Goal: Information Seeking & Learning: Learn about a topic

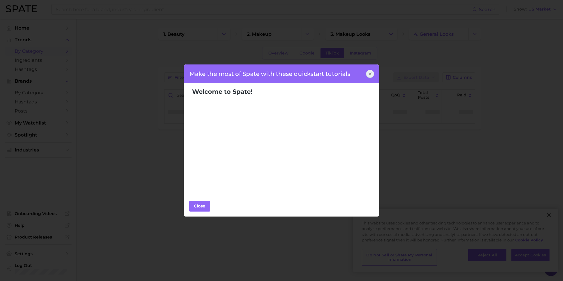
click at [369, 74] on icon at bounding box center [370, 74] width 5 height 5
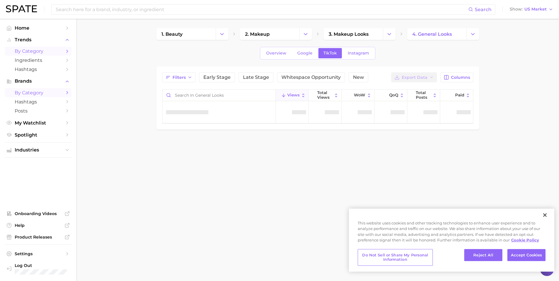
click at [36, 92] on span "by Category" at bounding box center [38, 93] width 47 height 6
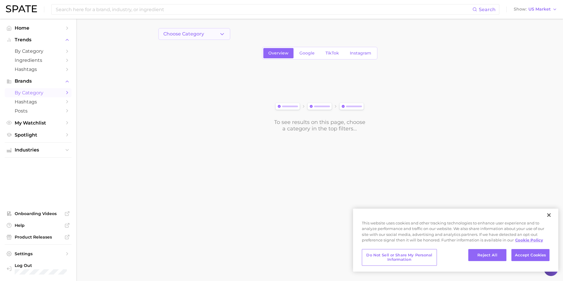
click at [212, 32] on button "Choose Category" at bounding box center [194, 34] width 72 height 12
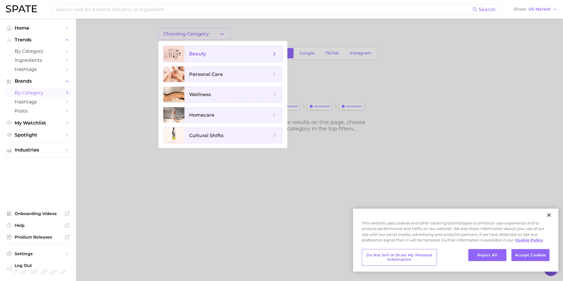
click at [212, 58] on span "beauty" at bounding box center [234, 54] width 98 height 16
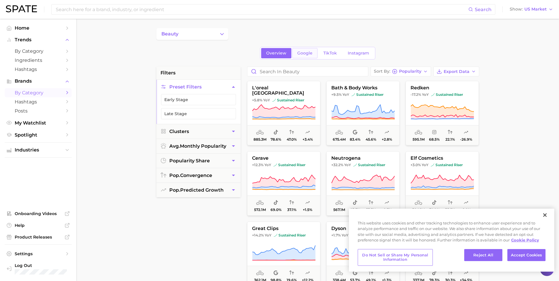
click at [294, 58] on link "Google" at bounding box center [304, 53] width 25 height 10
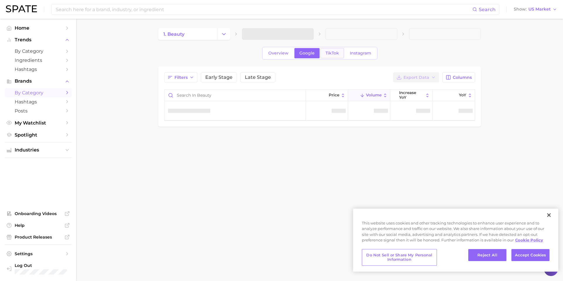
click at [327, 55] on span "TikTok" at bounding box center [332, 53] width 13 height 5
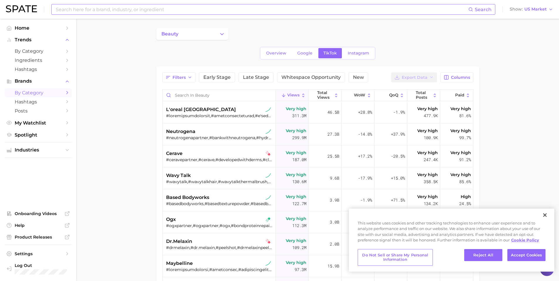
click at [152, 10] on input at bounding box center [261, 9] width 413 height 10
type input "nyxcosmeticspartner"
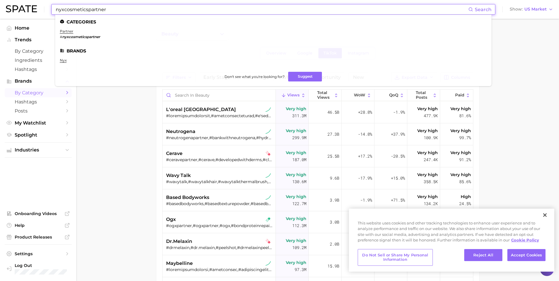
click at [65, 37] on em "nyxcosmeticspartner" at bounding box center [81, 37] width 38 height 4
click at [66, 32] on link "partner" at bounding box center [66, 31] width 13 height 4
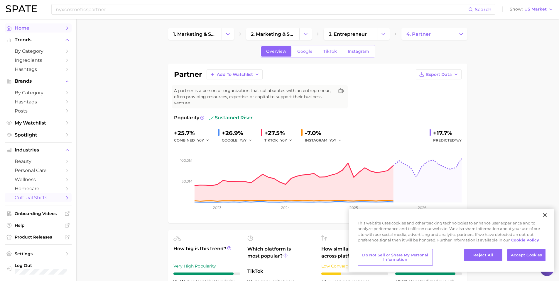
click at [31, 29] on span "Home" at bounding box center [38, 28] width 47 height 6
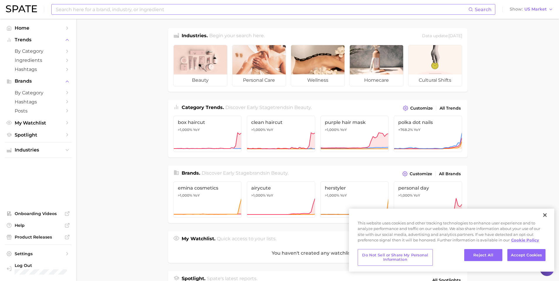
click at [82, 13] on input at bounding box center [261, 9] width 413 height 10
type input "nyxcosmeticspartner"
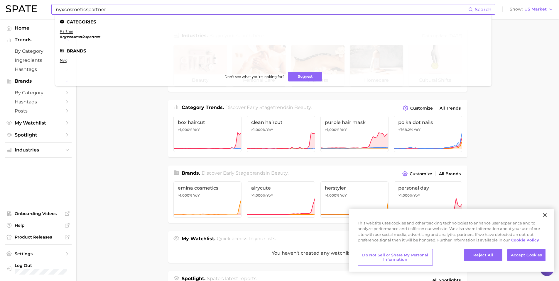
click at [482, 9] on span "Search" at bounding box center [483, 10] width 17 height 6
click at [65, 60] on link "nyx" at bounding box center [63, 60] width 7 height 4
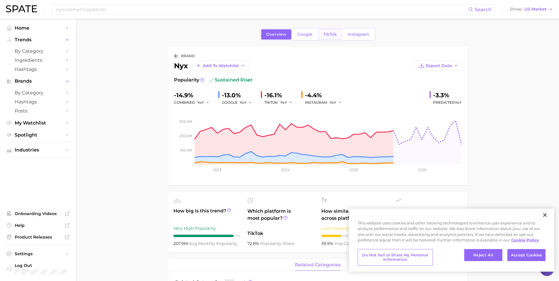
click at [331, 38] on link "TikTok" at bounding box center [329, 34] width 23 height 10
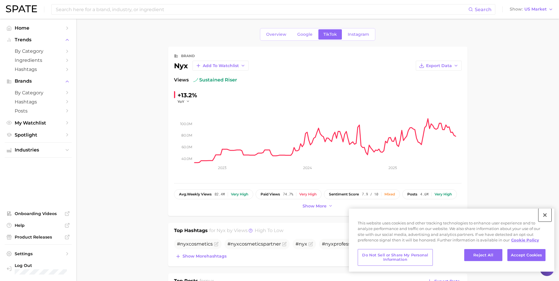
click at [548, 216] on button "Close" at bounding box center [544, 215] width 13 height 13
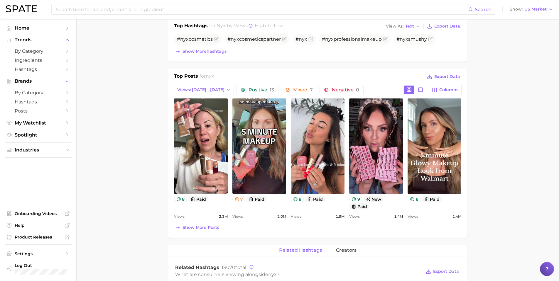
scroll to position [205, 0]
click at [282, 39] on icon "Flag as miscategorized or irrelevant" at bounding box center [284, 39] width 5 height 5
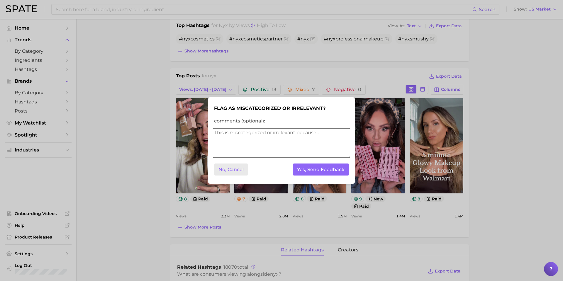
click at [240, 169] on button "No, Cancel" at bounding box center [231, 170] width 34 height 12
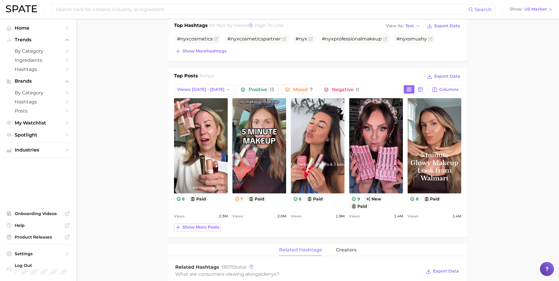
click at [212, 230] on button "Show more posts" at bounding box center [197, 228] width 47 height 8
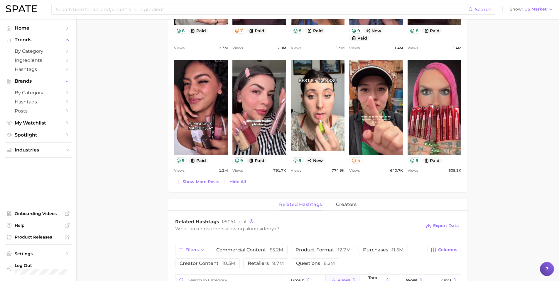
scroll to position [381, 0]
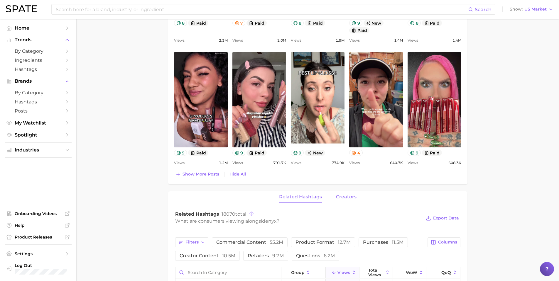
click at [341, 197] on span "creators" at bounding box center [346, 197] width 21 height 5
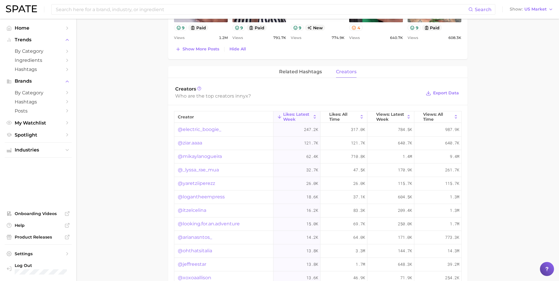
scroll to position [506, 0]
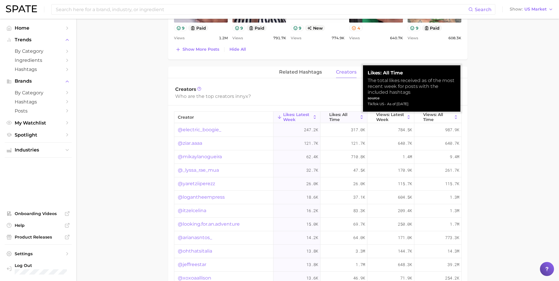
click at [352, 117] on span "Likes: All Time" at bounding box center [343, 116] width 29 height 9
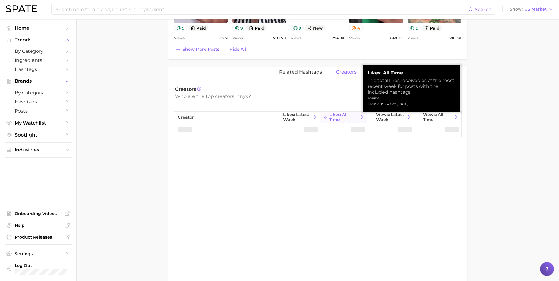
click at [352, 117] on span "Likes: All Time" at bounding box center [343, 116] width 29 height 9
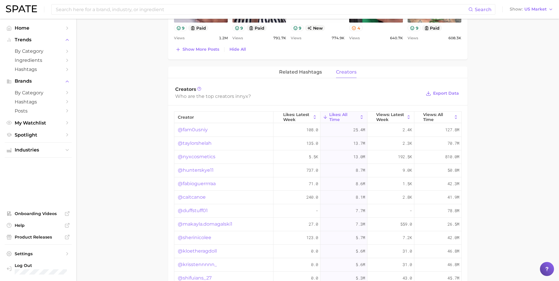
click at [359, 117] on icon at bounding box center [361, 117] width 5 height 5
click at [307, 115] on button "Likes: Latest Week" at bounding box center [296, 117] width 47 height 11
click at [449, 96] on button "Export Data" at bounding box center [442, 94] width 36 height 8
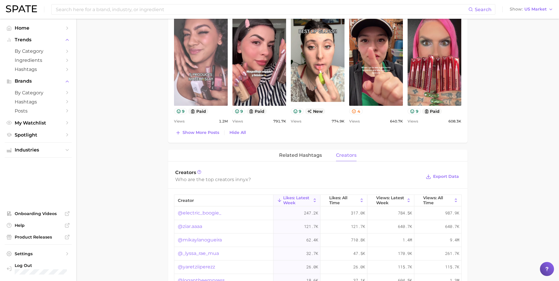
scroll to position [389, 0]
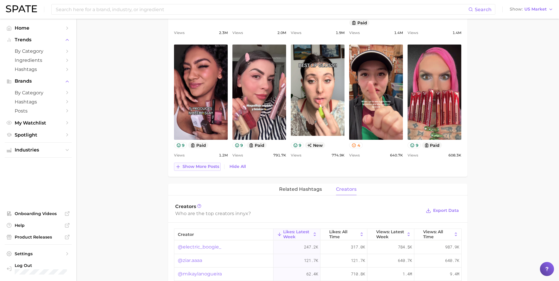
click at [209, 164] on button "Show more posts" at bounding box center [197, 167] width 47 height 8
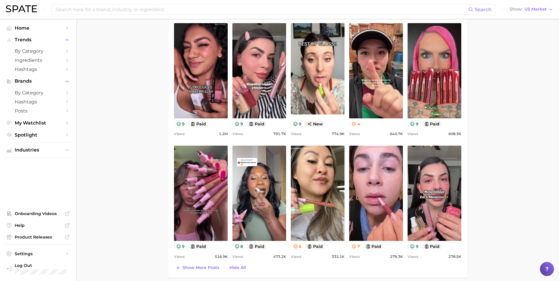
scroll to position [448, 0]
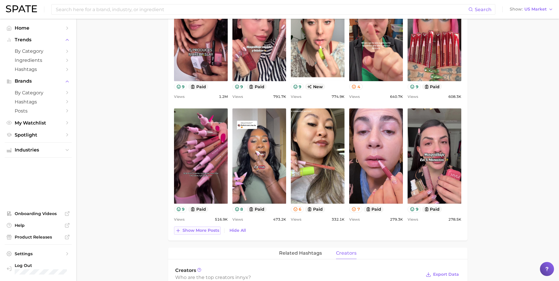
click at [206, 231] on span "Show more posts" at bounding box center [201, 230] width 37 height 5
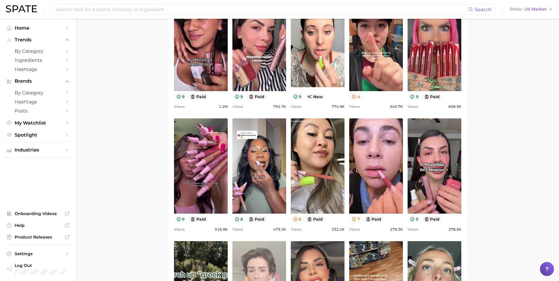
scroll to position [565, 0]
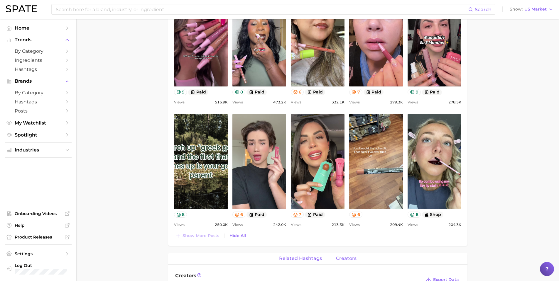
click at [290, 257] on span "related hashtags" at bounding box center [300, 258] width 43 height 5
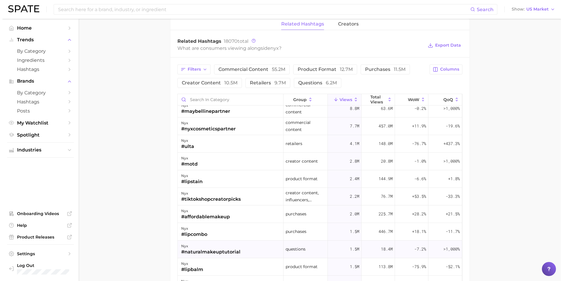
scroll to position [0, 0]
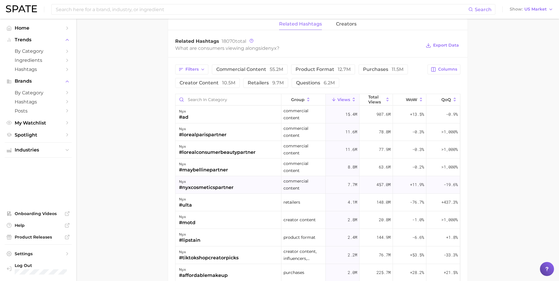
click at [215, 184] on div "#nyxcosmeticspartner" at bounding box center [206, 187] width 55 height 7
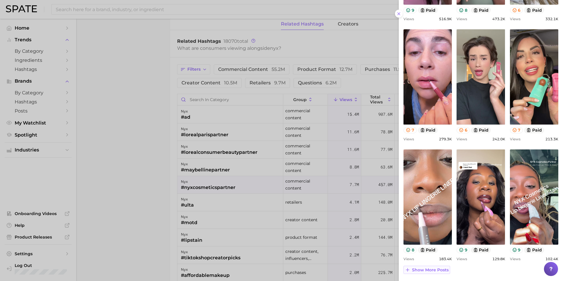
click at [422, 269] on span "Show more posts" at bounding box center [430, 270] width 37 height 5
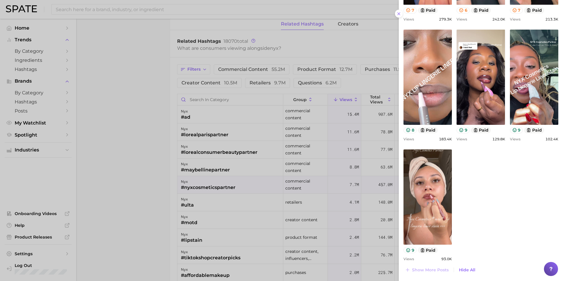
click at [112, 157] on div at bounding box center [281, 140] width 563 height 281
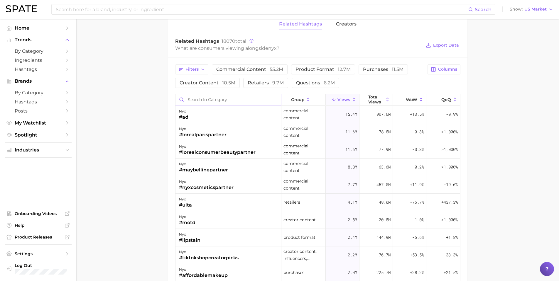
click at [237, 101] on input "Search in category" at bounding box center [228, 99] width 106 height 11
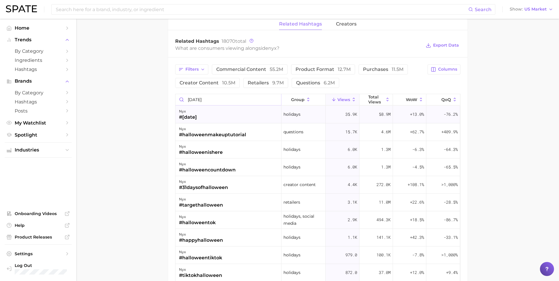
type input "halloween"
click at [249, 119] on div "nyx #halloween" at bounding box center [228, 115] width 106 height 18
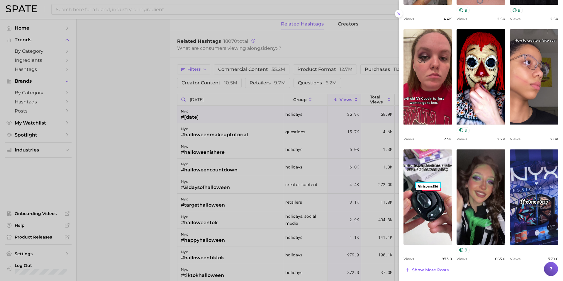
drag, startPoint x: 427, startPoint y: 267, endPoint x: 429, endPoint y: 261, distance: 6.3
click at [427, 267] on button "Show more posts" at bounding box center [427, 270] width 47 height 8
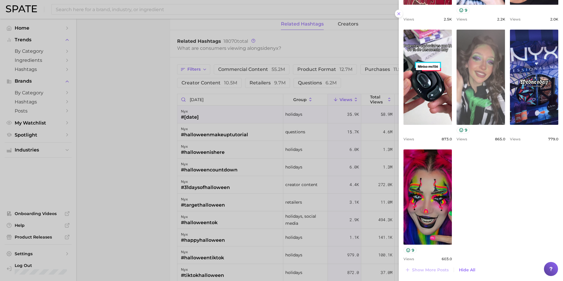
click at [468, 83] on link "view post on TikTok" at bounding box center [481, 77] width 48 height 95
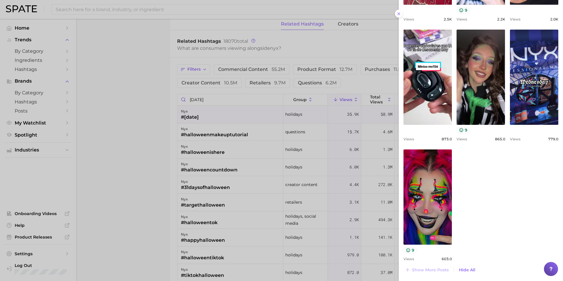
click at [110, 112] on div at bounding box center [281, 140] width 563 height 281
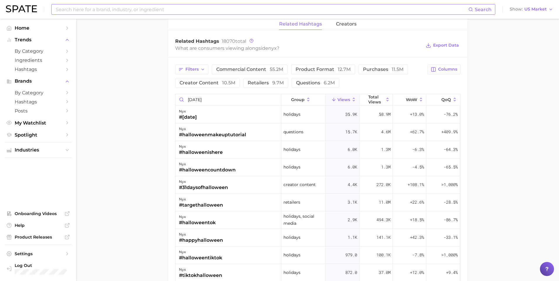
click at [110, 7] on input at bounding box center [261, 9] width 413 height 10
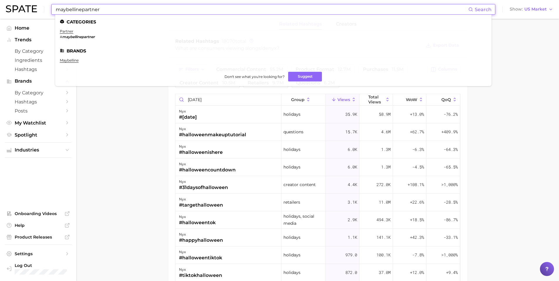
type input "maybellinepartner"
click at [76, 63] on ul "maybelline" at bounding box center [273, 62] width 427 height 9
click at [76, 60] on link "maybelline" at bounding box center [69, 60] width 19 height 4
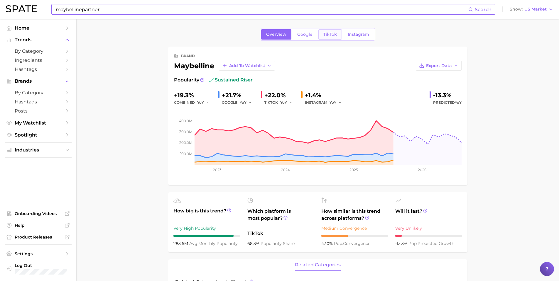
click at [326, 33] on span "TikTok" at bounding box center [329, 34] width 13 height 5
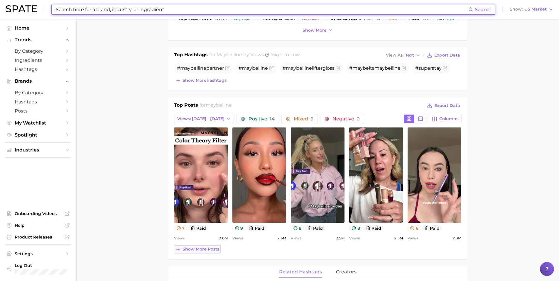
click at [202, 248] on span "Show more posts" at bounding box center [201, 249] width 37 height 5
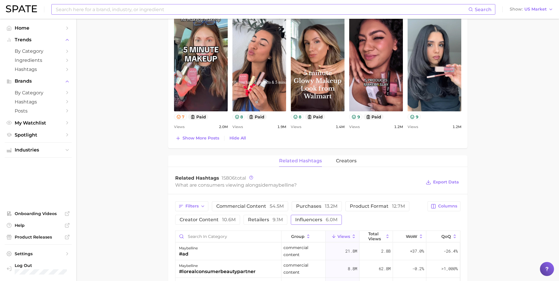
scroll to position [411, 0]
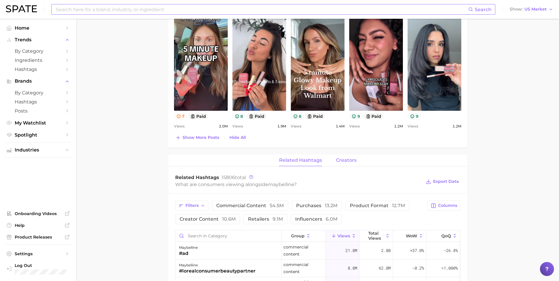
click at [347, 163] on span "creators" at bounding box center [346, 160] width 21 height 5
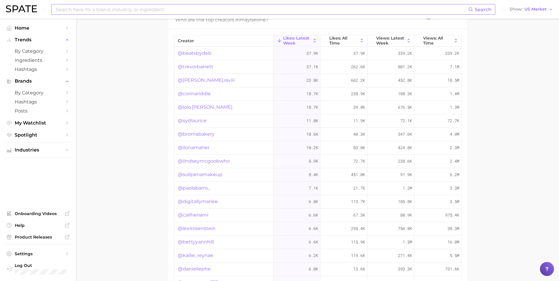
scroll to position [558, 0]
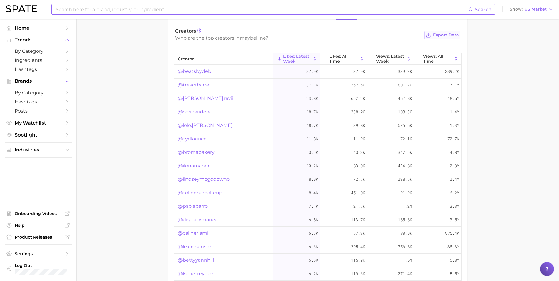
click at [452, 38] on button "Export Data" at bounding box center [442, 35] width 36 height 8
